Goal: Information Seeking & Learning: Learn about a topic

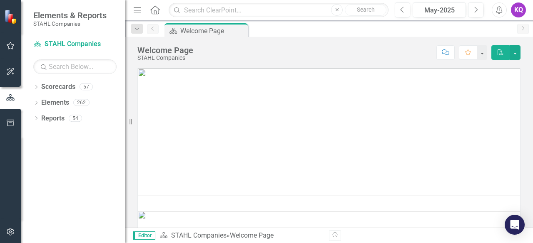
click at [134, 11] on icon "Menu" at bounding box center [137, 9] width 11 height 9
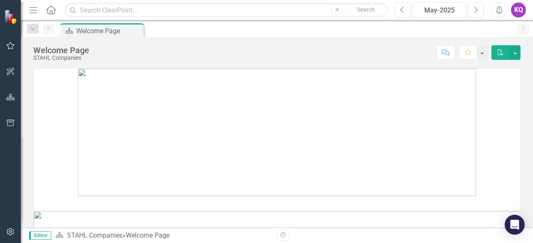
click at [29, 12] on icon "Menu" at bounding box center [33, 9] width 11 height 9
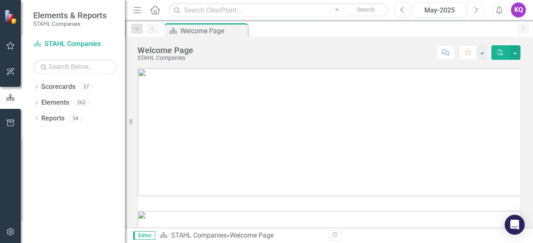
click at [483, 13] on button "Next" at bounding box center [475, 9] width 15 height 15
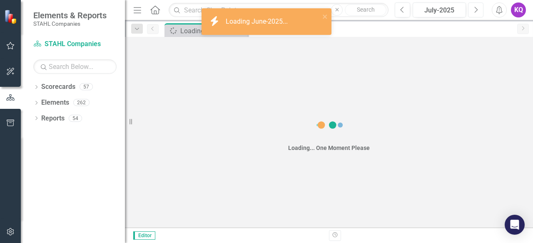
click at [483, 13] on button "Next" at bounding box center [475, 9] width 15 height 15
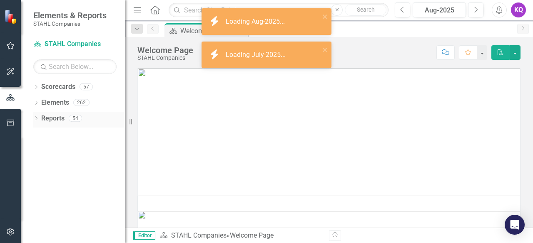
click at [34, 118] on icon "Dropdown" at bounding box center [36, 119] width 6 height 5
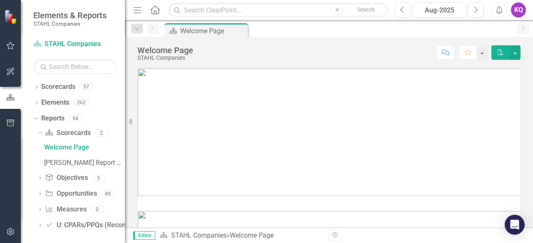
click at [42, 198] on div "Dropdown" at bounding box center [40, 195] width 6 height 7
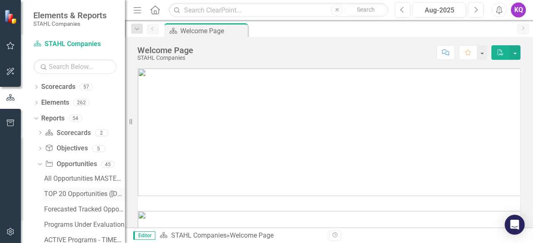
click at [71, 195] on div "TOP 20 Opportunities ([DATE] Process)" at bounding box center [84, 194] width 81 height 7
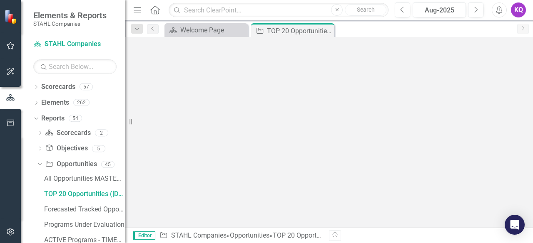
click at [140, 14] on button "Menu" at bounding box center [137, 10] width 11 height 14
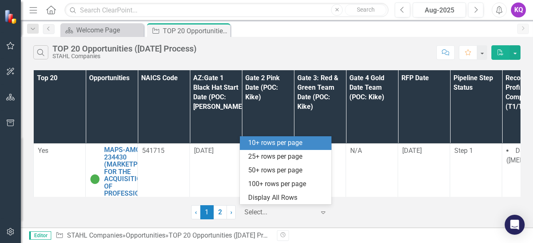
click at [285, 213] on div at bounding box center [279, 212] width 71 height 11
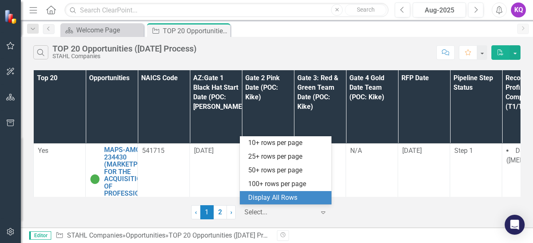
click at [285, 202] on div "Display All Rows" at bounding box center [287, 199] width 78 height 10
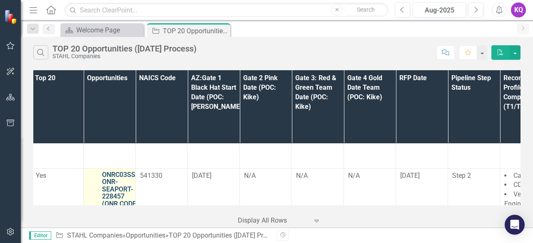
scroll to position [621, 2]
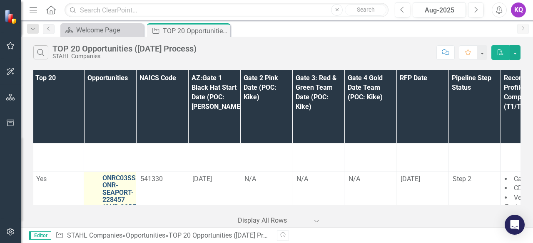
click at [124, 175] on link "ONRC03SS-ONR-SEAPORT-228457 (ONR CODE 03 SUPPORT SERVICES (SEAPORT NXG)) - Janu…" at bounding box center [120, 215] width 36 height 81
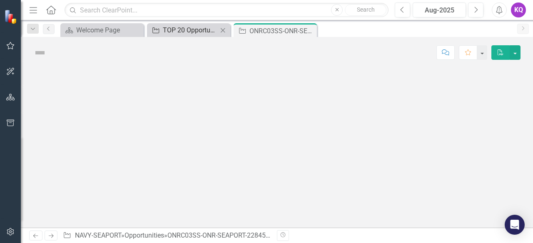
click at [194, 32] on div "TOP 20 Opportunities ([DATE] Process)" at bounding box center [190, 30] width 55 height 10
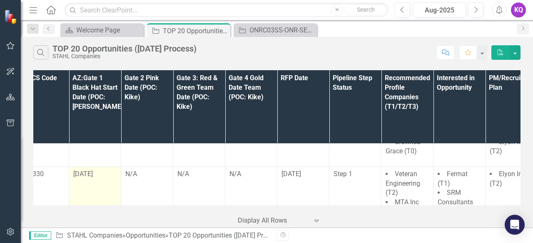
scroll to position [725, 0]
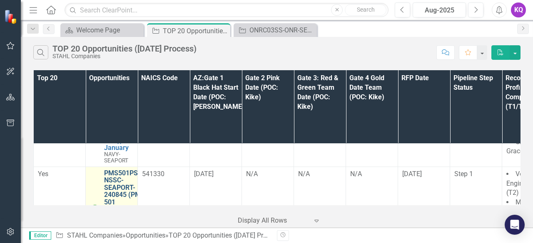
click at [123, 170] on link "PMS501PSS-NSSC-SEAPORT-240845 (PMS 501 PROFESSIONAL SUPPORT SERVICES (SEAPORT N…" at bounding box center [128, 206] width 48 height 73
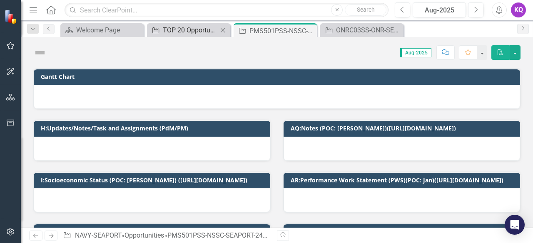
click at [191, 26] on div "TOP 20 Opportunities ([DATE] Process)" at bounding box center [190, 30] width 55 height 10
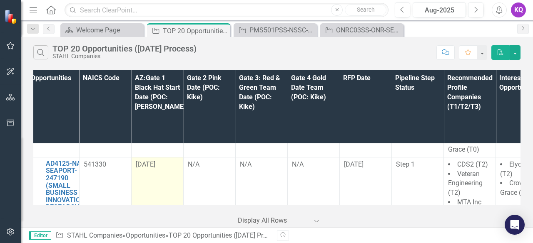
scroll to position [911, 0]
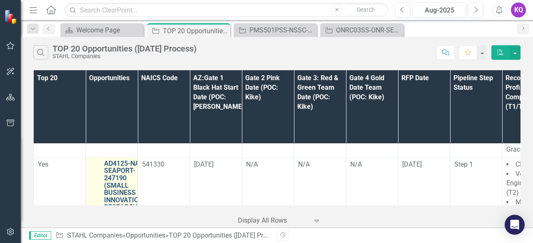
click at [132, 160] on link "AD4125-NASC-SEAPORT-247190 (SMALL BUSINESS INNOVATION RESEARCH PROGRAM AD4125 P…" at bounding box center [127, 215] width 46 height 110
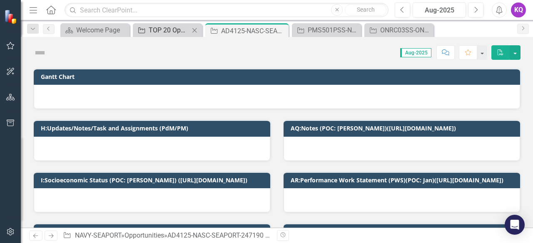
click at [150, 28] on div "TOP 20 Opportunities ([DATE] Process)" at bounding box center [169, 30] width 41 height 10
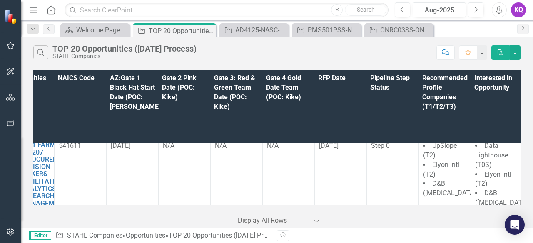
scroll to position [1981, 0]
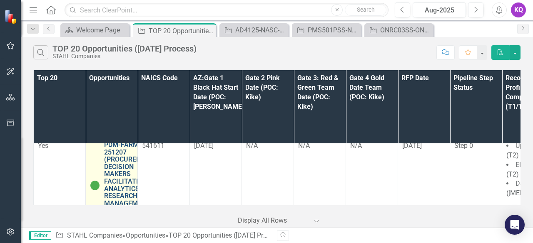
click at [127, 150] on link "PDM-FARM-VA-251207 (PROCUREMENT DECISION MAKERS FACILITATED ANALYTICS RESEARCH …" at bounding box center [129, 181] width 50 height 81
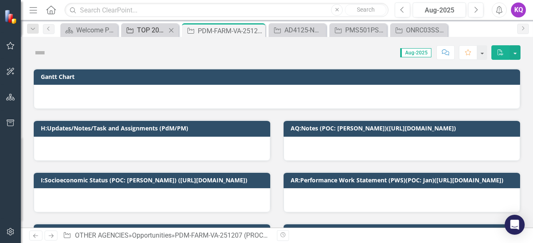
click at [149, 32] on div "TOP 20 Opportunities ([DATE] Process)" at bounding box center [151, 30] width 29 height 10
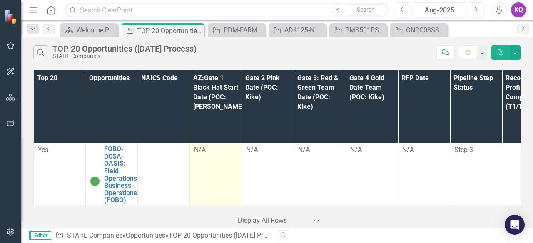
scroll to position [2075, 0]
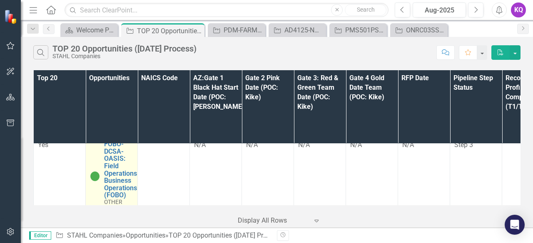
click at [102, 154] on div "FOBO-DCSA-OASIS: Field Operations Business Operations (FOBO) OTHER AGENCIES" at bounding box center [111, 176] width 43 height 71
click at [107, 159] on link "FOBO-DCSA-OASIS: Field Operations Business Operations (FOBO)" at bounding box center [120, 170] width 33 height 59
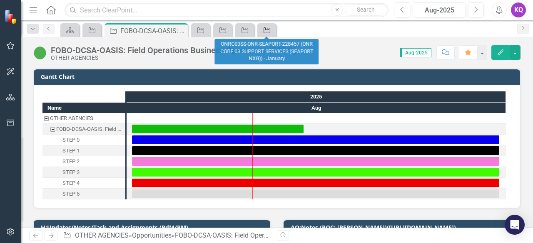
click at [263, 27] on icon "Opportunity" at bounding box center [267, 30] width 8 height 7
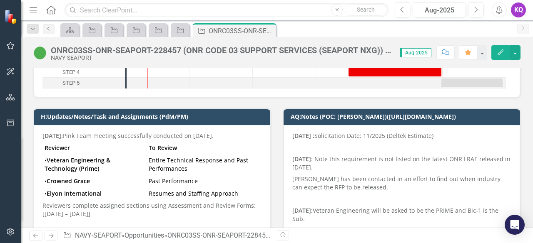
scroll to position [111, 0]
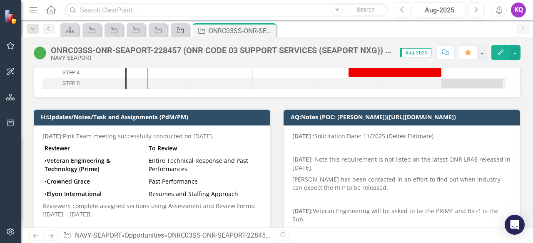
click at [178, 33] on icon "Opportunity" at bounding box center [180, 30] width 8 height 7
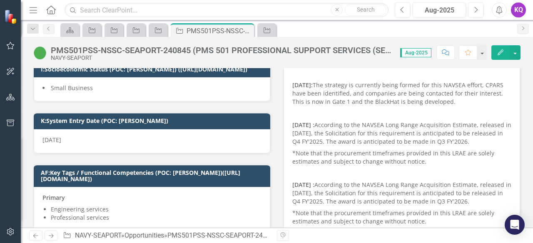
scroll to position [111, 0]
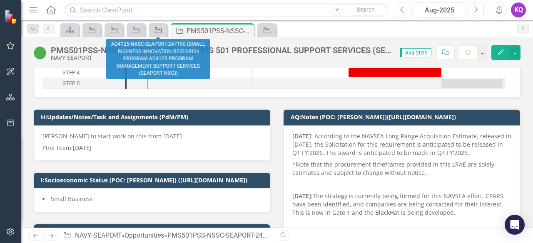
click at [161, 35] on div "Opportunity" at bounding box center [157, 30] width 12 height 10
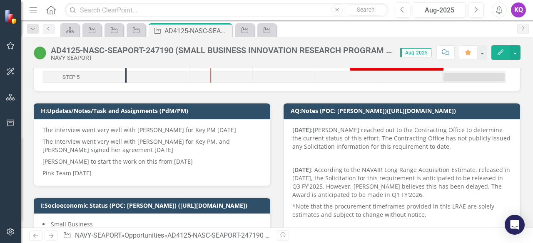
scroll to position [111, 0]
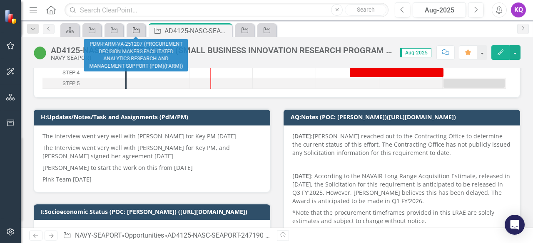
click at [140, 30] on icon "Opportunity" at bounding box center [136, 30] width 8 height 7
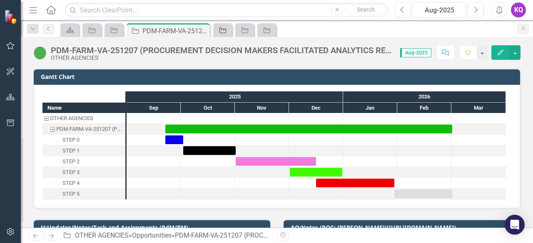
click at [225, 30] on icon "Opportunity" at bounding box center [222, 30] width 8 height 7
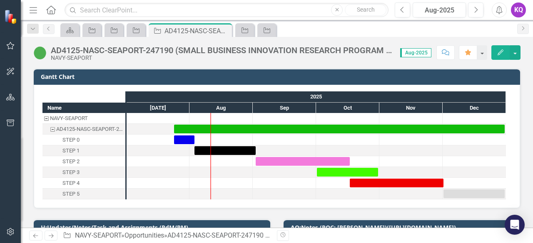
scroll to position [111, 0]
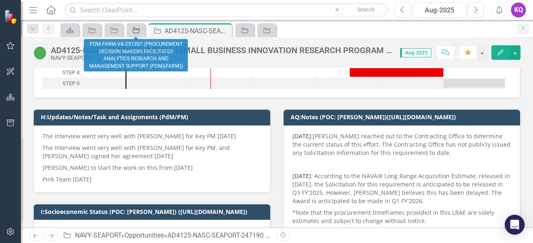
click at [137, 27] on icon "Opportunity" at bounding box center [136, 30] width 8 height 7
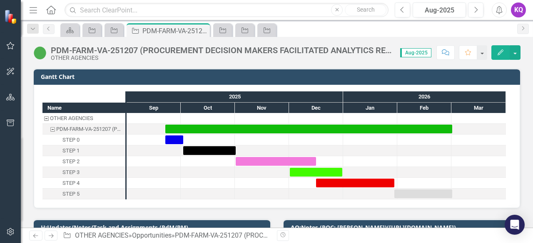
scroll to position [111, 0]
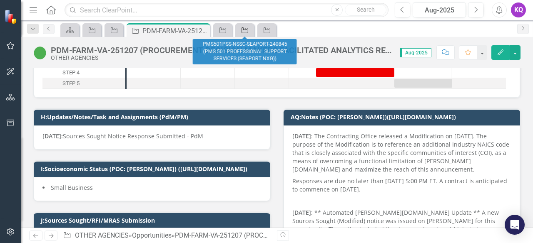
click at [248, 32] on icon "Opportunity" at bounding box center [245, 30] width 8 height 7
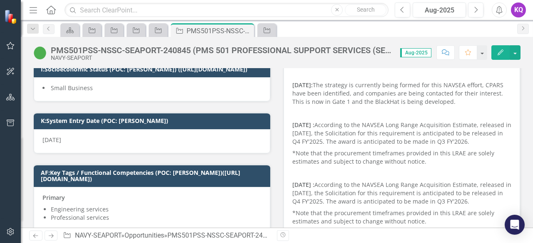
scroll to position [111, 0]
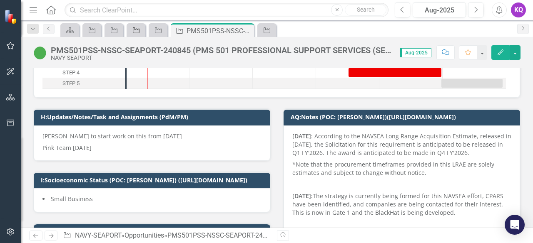
click at [140, 30] on icon "Opportunity" at bounding box center [136, 30] width 8 height 7
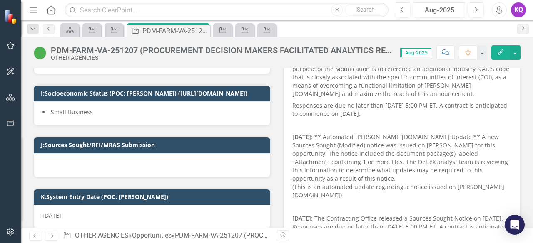
scroll to position [111, 0]
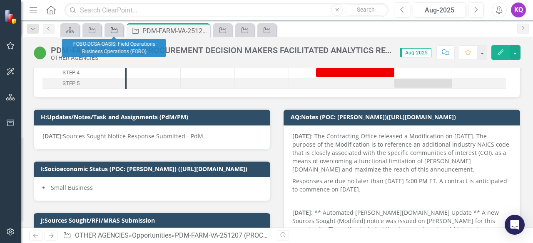
click at [110, 32] on icon "Opportunity" at bounding box center [114, 30] width 8 height 7
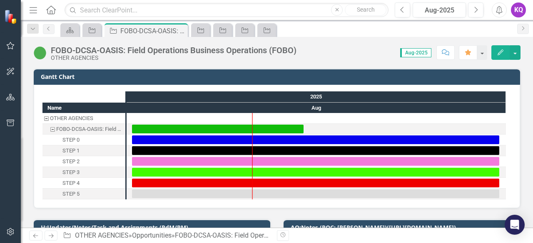
click at [445, 56] on button "Comment" at bounding box center [445, 52] width 18 height 15
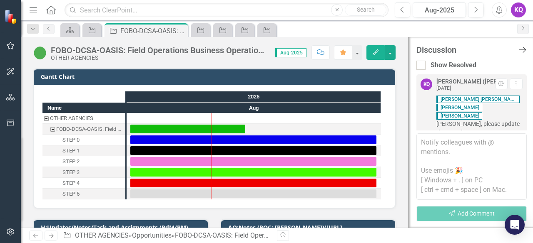
click at [522, 47] on icon "Close Discussion Bar" at bounding box center [522, 50] width 10 height 8
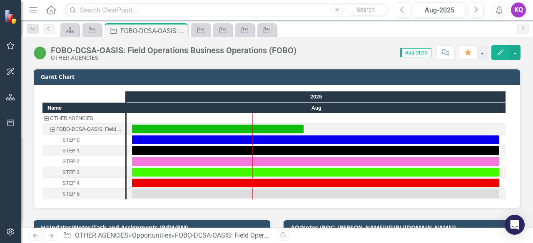
click at [444, 52] on icon "Comment" at bounding box center [445, 53] width 7 height 6
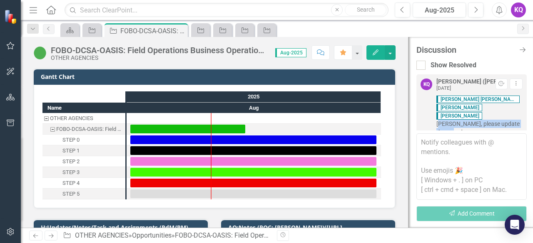
drag, startPoint x: 469, startPoint y: 110, endPoint x: 489, endPoint y: 120, distance: 22.3
click at [489, 120] on div "Melissa Mae Kike Shika Chris Stahl Melissa, please update the records. Add Reac…" at bounding box center [479, 124] width 86 height 58
copy span "[PERSON_NAME], please update the records."
click at [519, 48] on icon "Close Discussion Bar" at bounding box center [522, 50] width 10 height 8
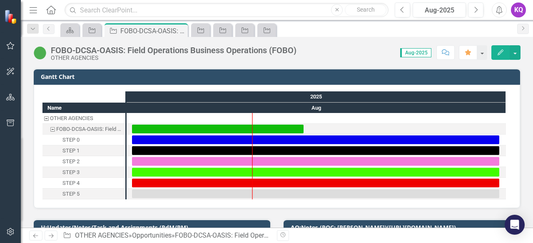
click at [198, 53] on div "FOBO-DCSA-OASIS: Field Operations Business Operations (FOBO)" at bounding box center [174, 50] width 246 height 9
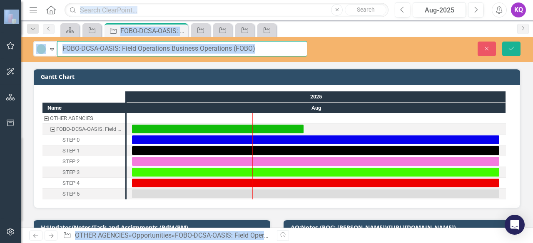
click at [218, 53] on input "FOBO-DCSA-OASIS: Field Operations Business Operations (FOBO)" at bounding box center [182, 48] width 250 height 15
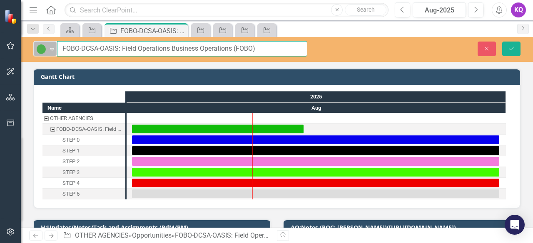
drag, startPoint x: 258, startPoint y: 53, endPoint x: 55, endPoint y: 46, distance: 204.0
click at [55, 46] on div "Active Expand FOBO-DCSA-OASIS: Field Operations Business Operations (FOBO)" at bounding box center [170, 48] width 274 height 15
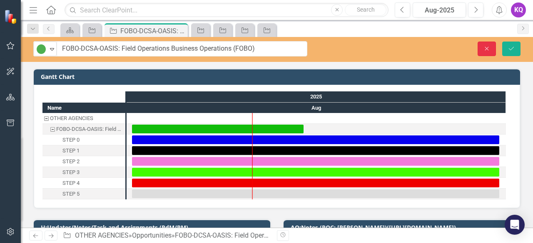
click at [487, 42] on button "Close" at bounding box center [486, 49] width 18 height 15
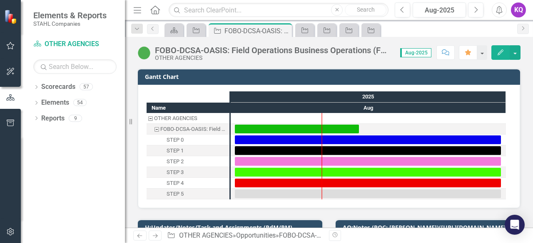
click at [140, 14] on button "Menu" at bounding box center [137, 10] width 11 height 14
click at [135, 7] on icon "Menu" at bounding box center [137, 9] width 11 height 9
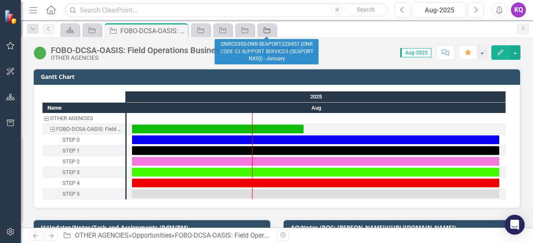
click at [268, 27] on icon "Opportunity" at bounding box center [267, 30] width 8 height 7
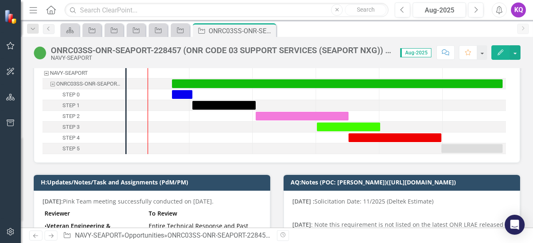
scroll to position [111, 0]
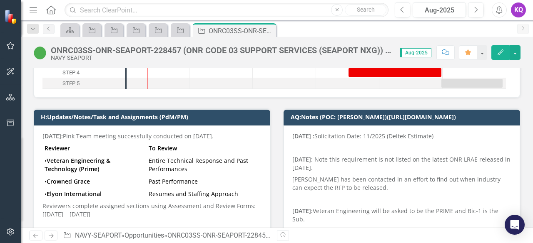
click at [191, 155] on td "Entire Technical Response and Past Performances" at bounding box center [203, 165] width 115 height 21
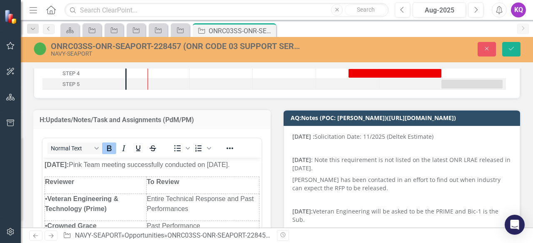
scroll to position [0, 0]
click at [45, 162] on strong "[DATE]:" at bounding box center [57, 164] width 24 height 7
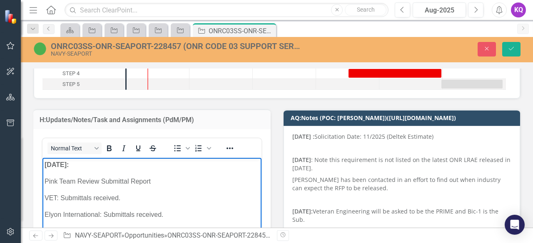
scroll to position [137, 0]
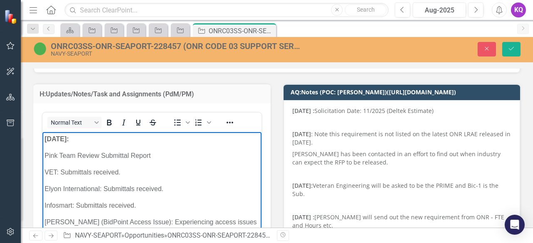
click at [45, 155] on p "Pink Team Review Submittal Report" at bounding box center [152, 156] width 215 height 10
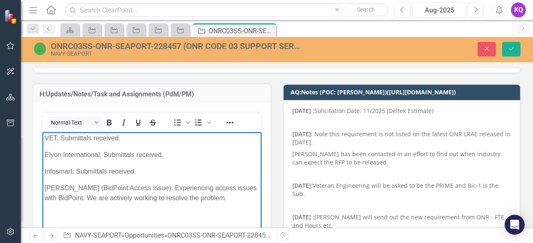
scroll to position [23, 0]
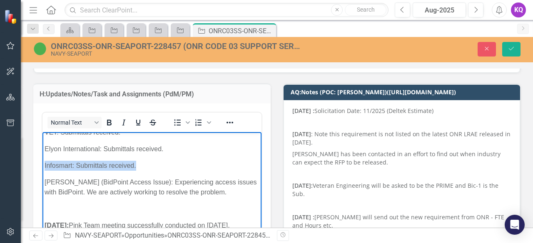
drag, startPoint x: 145, startPoint y: 166, endPoint x: 34, endPoint y: 165, distance: 110.7
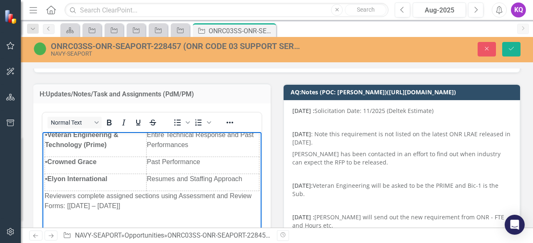
scroll to position [134, 0]
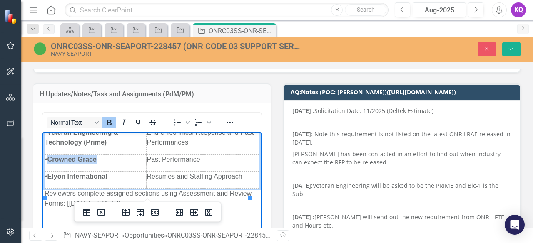
drag, startPoint x: 109, startPoint y: 169, endPoint x: 60, endPoint y: 170, distance: 48.3
click at [60, 163] on span "Crowned Grace" at bounding box center [71, 159] width 49 height 7
copy span "Crowned Grace"
drag, startPoint x: 61, startPoint y: 143, endPoint x: 81, endPoint y: 151, distance: 21.8
click at [81, 146] on strong "Veteran Engineering & Technology (Prime)" at bounding box center [81, 137] width 73 height 17
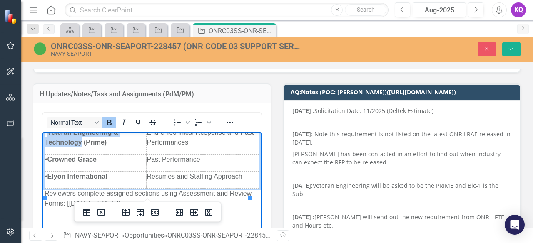
copy strong "Veteran Engineering & Technology"
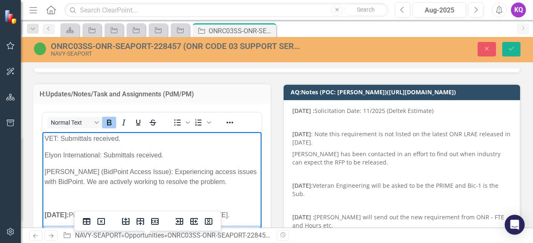
scroll to position [0, 0]
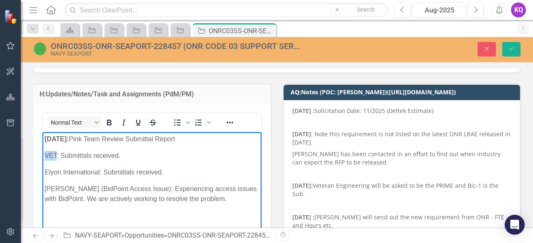
drag, startPoint x: 55, startPoint y: 156, endPoint x: 46, endPoint y: 155, distance: 9.2
click at [46, 155] on p "VET: Submittals received." at bounding box center [152, 156] width 215 height 10
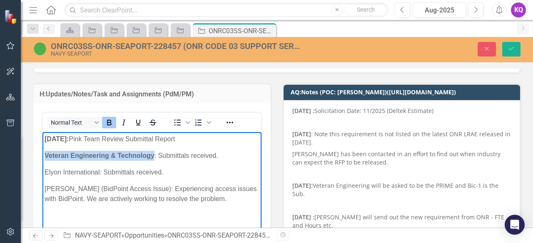
drag, startPoint x: 154, startPoint y: 156, endPoint x: 32, endPoint y: 156, distance: 122.4
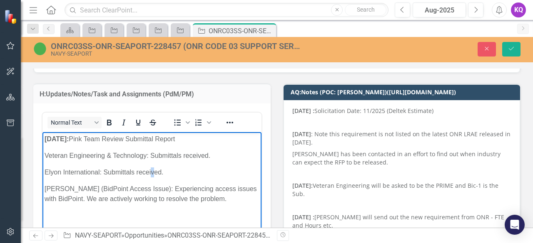
click at [200, 169] on p "Elyon International: Submittals received." at bounding box center [152, 173] width 215 height 10
drag, startPoint x: 83, startPoint y: 189, endPoint x: 38, endPoint y: 187, distance: 45.4
drag, startPoint x: 95, startPoint y: 192, endPoint x: 40, endPoint y: 189, distance: 55.8
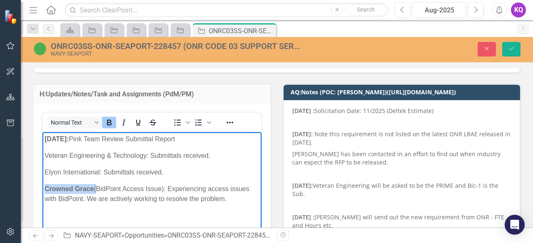
click at [137, 211] on p "Rich Text Area. Press ALT-0 for help." at bounding box center [152, 216] width 215 height 10
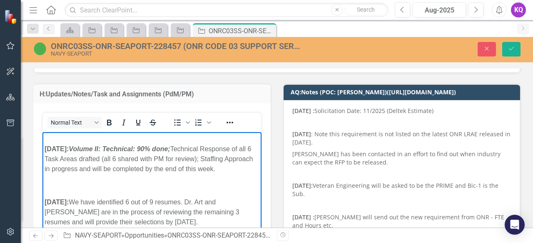
scroll to position [111, 0]
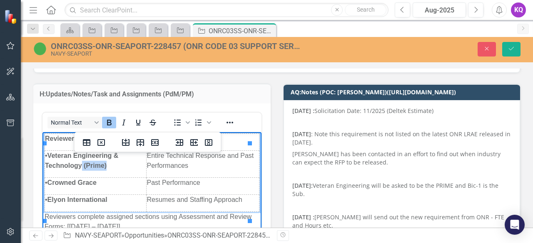
drag, startPoint x: 109, startPoint y: 179, endPoint x: 82, endPoint y: 184, distance: 27.6
click at [82, 178] on td "• Veteran Engineering & Technology (Prime)" at bounding box center [96, 164] width 102 height 27
copy strong "(Prime)"
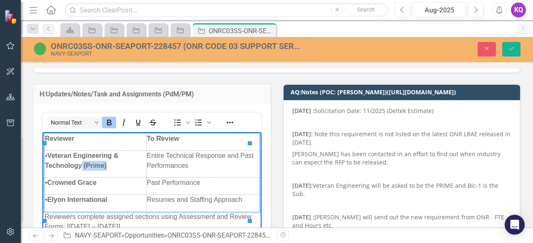
scroll to position [0, 0]
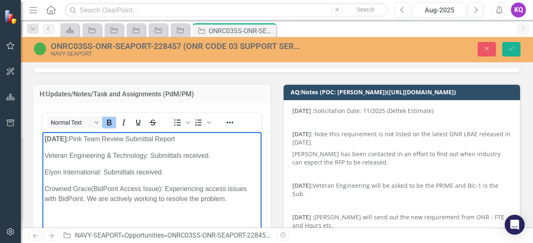
click at [147, 154] on p "Veteran Engineering & Technology: Submittals received." at bounding box center [152, 156] width 215 height 10
drag, startPoint x: 173, startPoint y: 157, endPoint x: 150, endPoint y: 159, distance: 23.0
click at [150, 159] on p "Veteran Engineering & Technology (Prime) : Submittals received." at bounding box center [152, 156] width 215 height 10
click at [151, 154] on p "Veteran Engineering & Technology (Prime): Submittals received." at bounding box center [152, 156] width 215 height 10
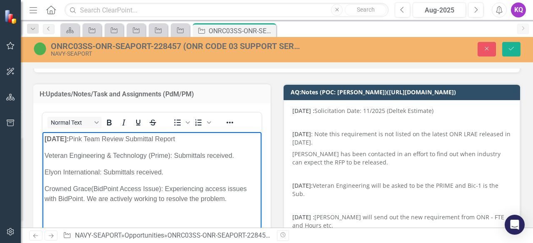
click at [57, 139] on strong "08/11/2025:" at bounding box center [57, 139] width 24 height 7
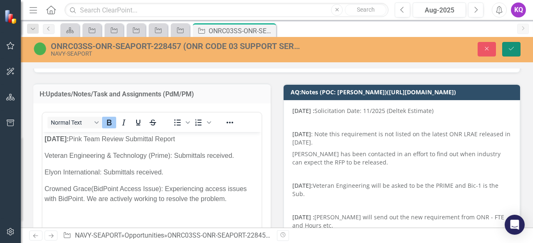
click at [509, 50] on icon "Save" at bounding box center [510, 49] width 7 height 6
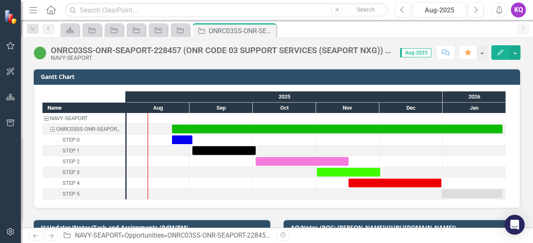
scroll to position [111, 0]
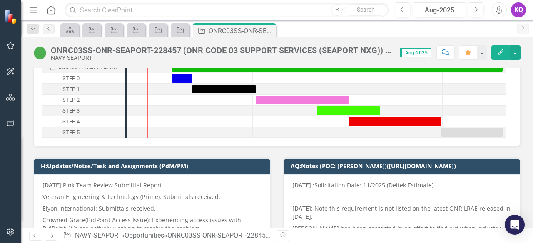
scroll to position [61, 0]
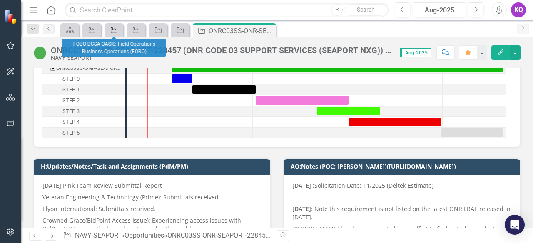
click at [116, 30] on icon "Opportunity" at bounding box center [114, 30] width 8 height 7
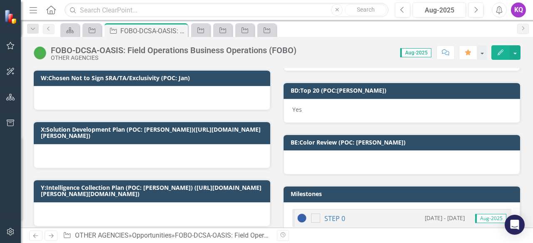
scroll to position [777, 0]
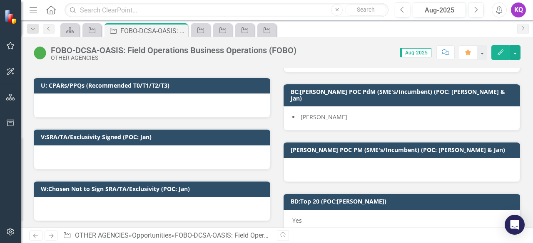
click at [296, 105] on td "BC:[PERSON_NAME] POC PdM (SME's/Incumbent) (POC: [PERSON_NAME] & Jan)" at bounding box center [402, 96] width 225 height 19
click at [301, 121] on span "[PERSON_NAME]" at bounding box center [323, 117] width 47 height 8
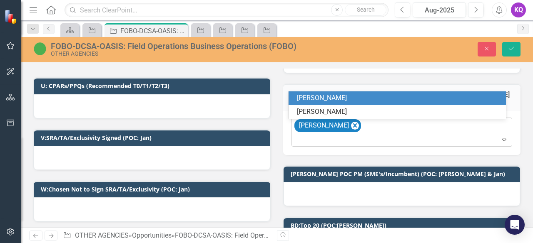
click at [355, 131] on div "[PERSON_NAME]" at bounding box center [402, 132] width 218 height 28
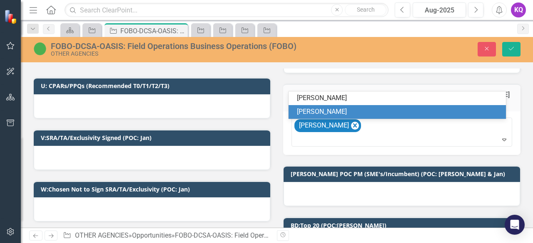
click at [325, 114] on div "Cristyl W." at bounding box center [399, 112] width 204 height 10
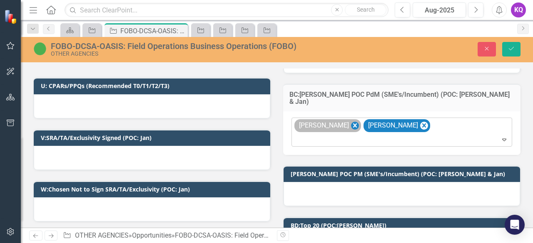
click at [351, 122] on icon "Remove Karoline Q." at bounding box center [355, 126] width 8 height 10
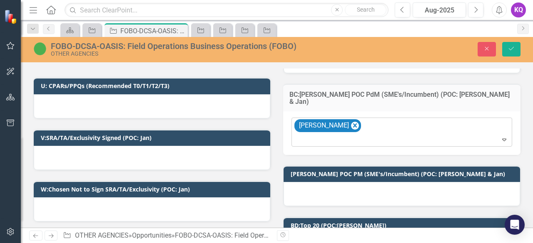
click at [500, 143] on icon "Expand" at bounding box center [504, 140] width 8 height 7
click at [481, 47] on button "Close" at bounding box center [486, 49] width 18 height 15
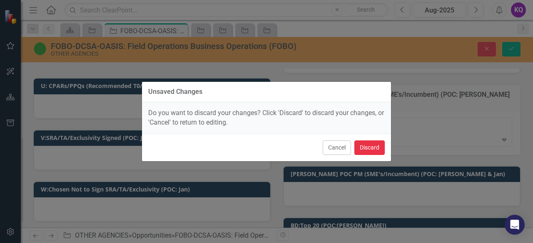
click at [366, 144] on button "Discard" at bounding box center [369, 148] width 30 height 15
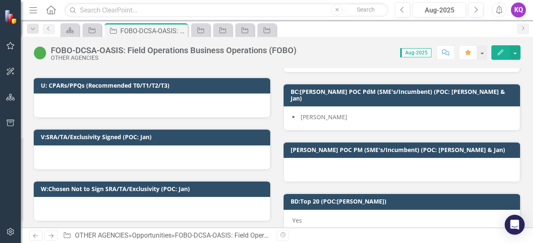
click at [319, 120] on span "Cristyl W." at bounding box center [323, 117] width 47 height 8
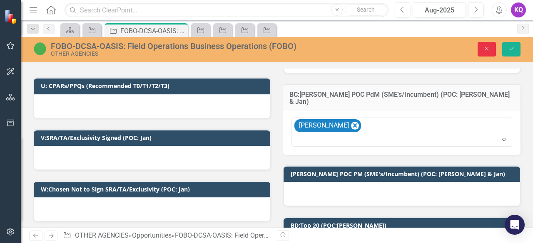
click at [486, 44] on button "Close" at bounding box center [486, 49] width 18 height 15
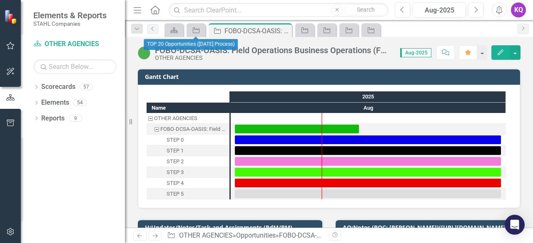
scroll to position [760, 0]
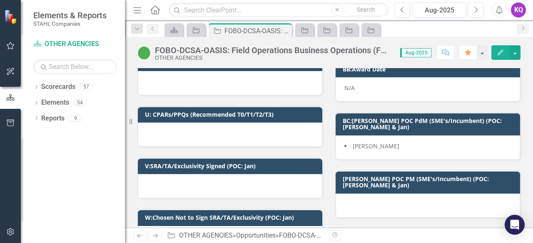
click at [137, 5] on button "Menu" at bounding box center [137, 10] width 11 height 14
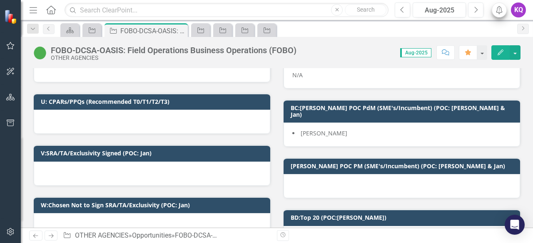
scroll to position [747, 0]
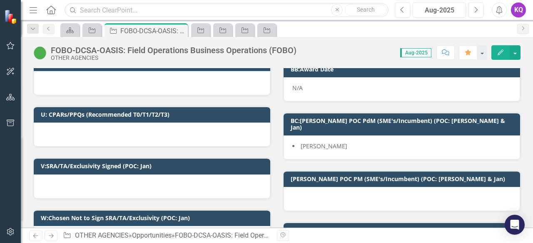
click at [499, 9] on icon "Alerts" at bounding box center [498, 10] width 9 height 8
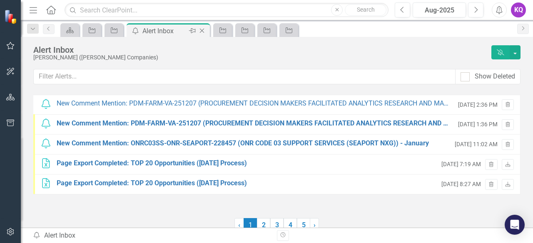
click at [204, 30] on icon "Close" at bounding box center [202, 30] width 8 height 7
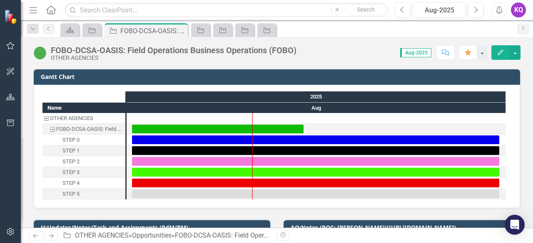
click at [441, 54] on button "Comment" at bounding box center [445, 52] width 18 height 15
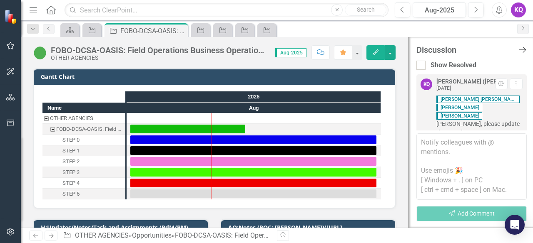
click at [524, 48] on icon at bounding box center [522, 50] width 7 height 6
